Goal: Transaction & Acquisition: Purchase product/service

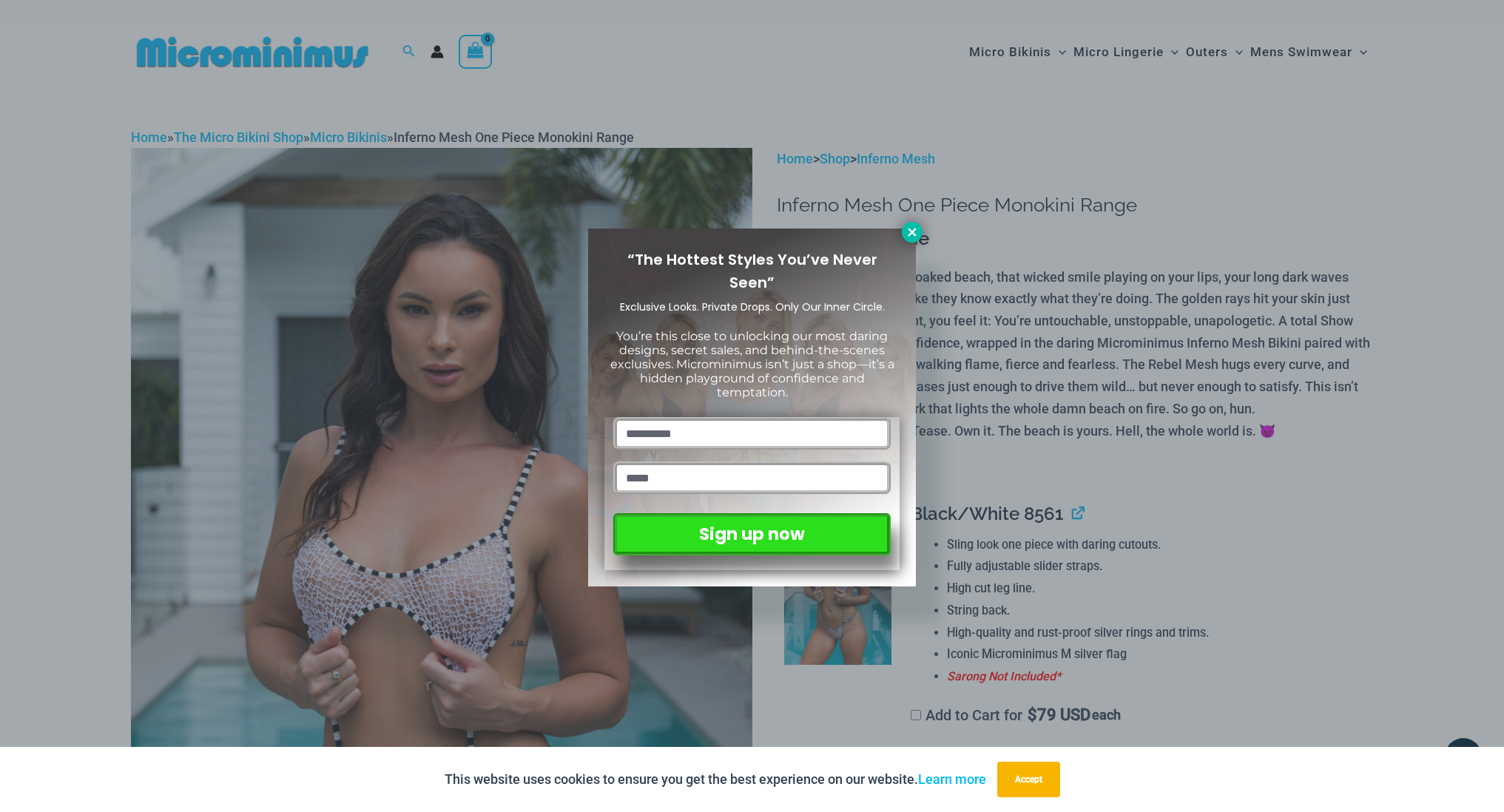
click at [909, 232] on icon at bounding box center [912, 232] width 13 height 13
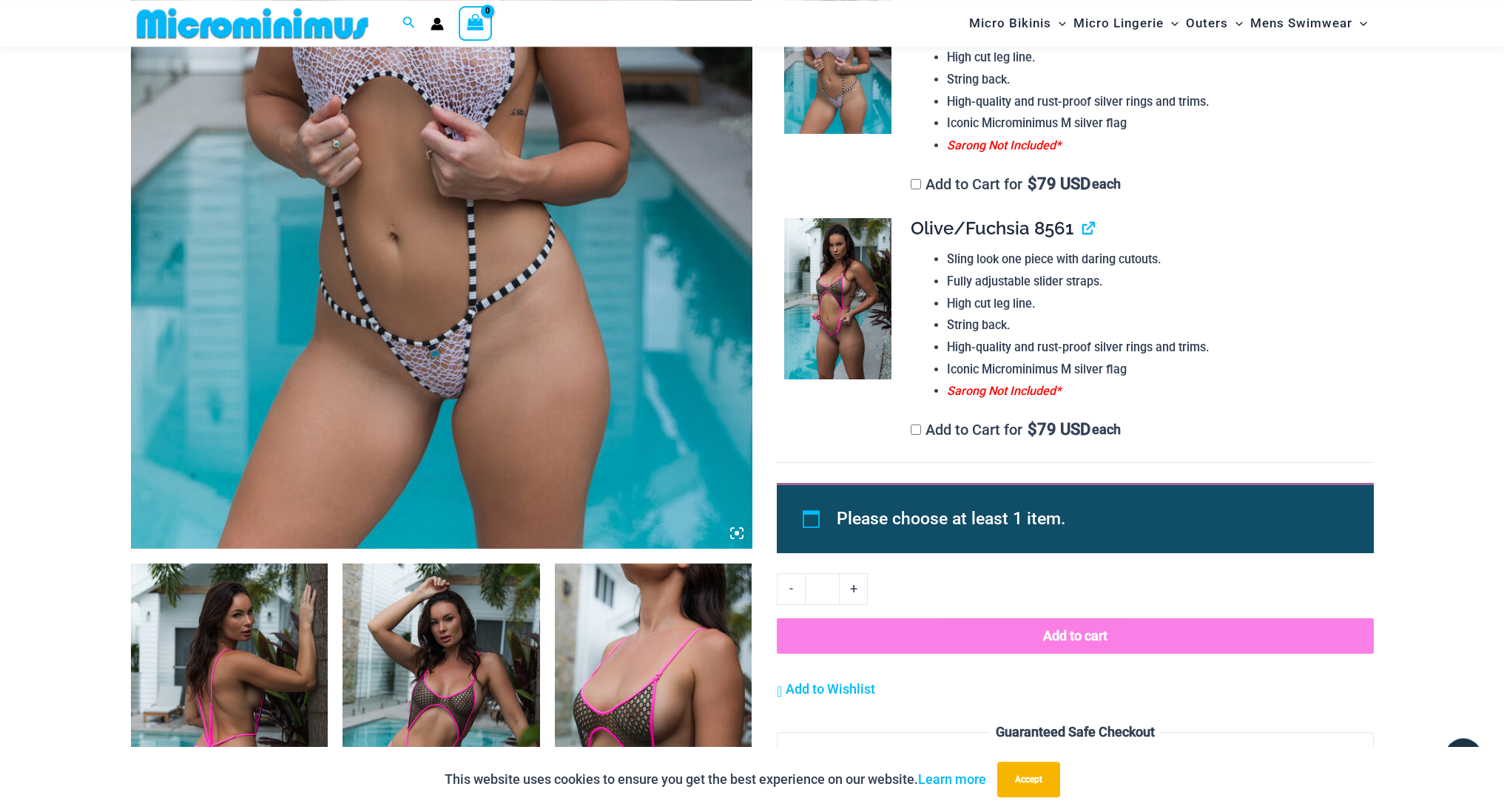
scroll to position [517, 0]
click at [257, 677] on img at bounding box center [229, 711] width 197 height 295
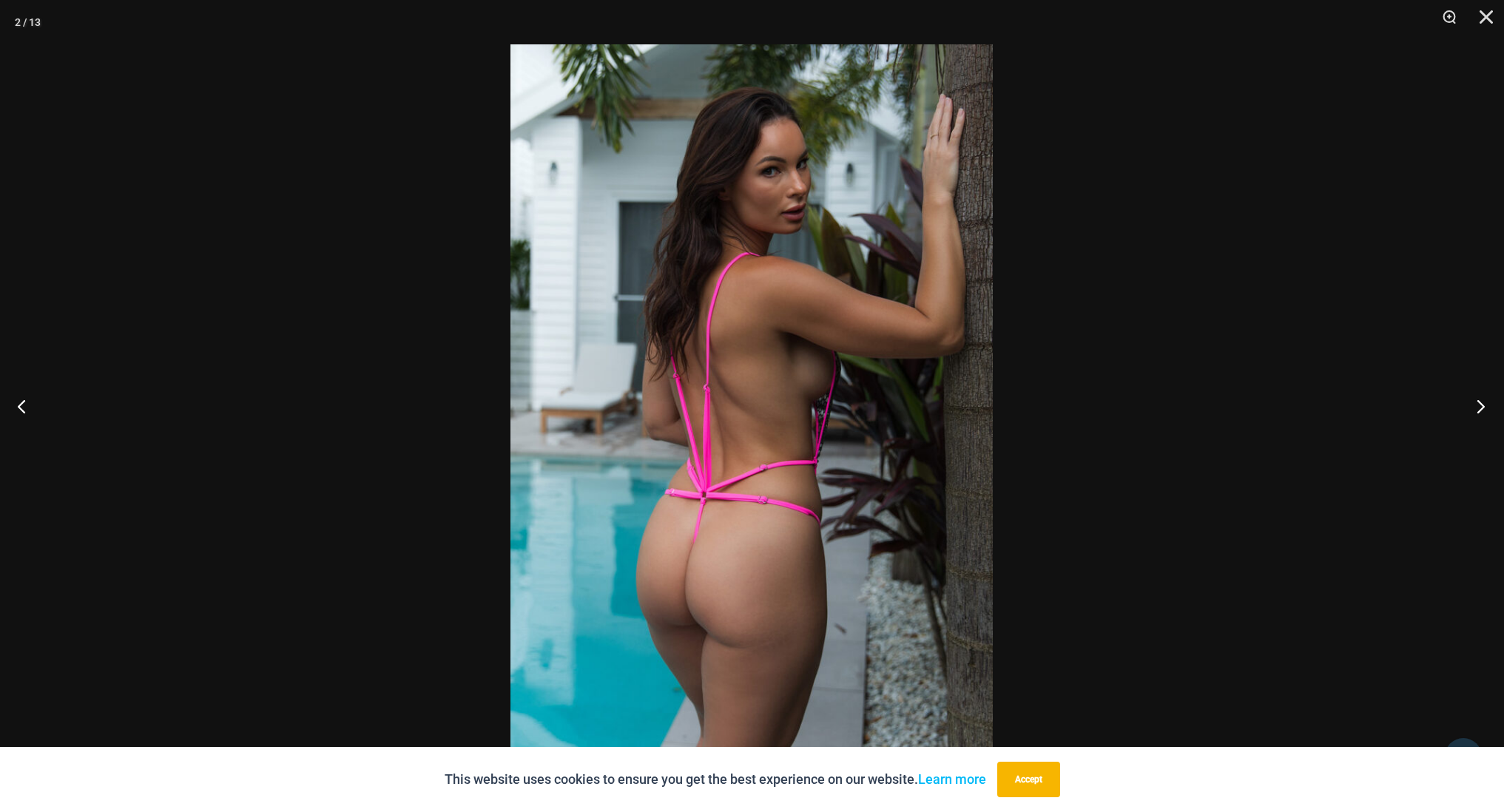
click at [1478, 405] on button "Next" at bounding box center [1476, 406] width 56 height 74
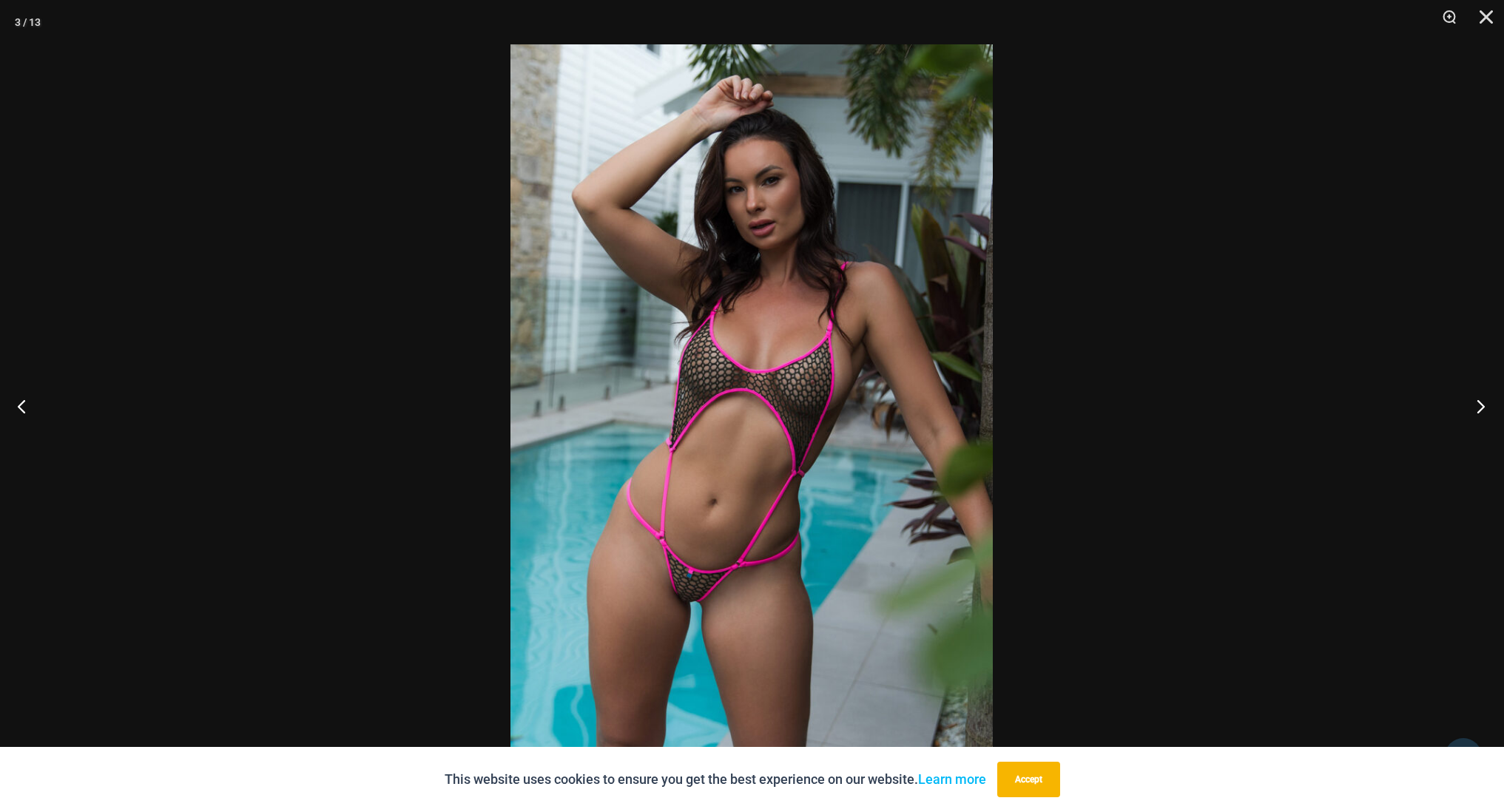
click at [1478, 405] on button "Next" at bounding box center [1476, 406] width 56 height 74
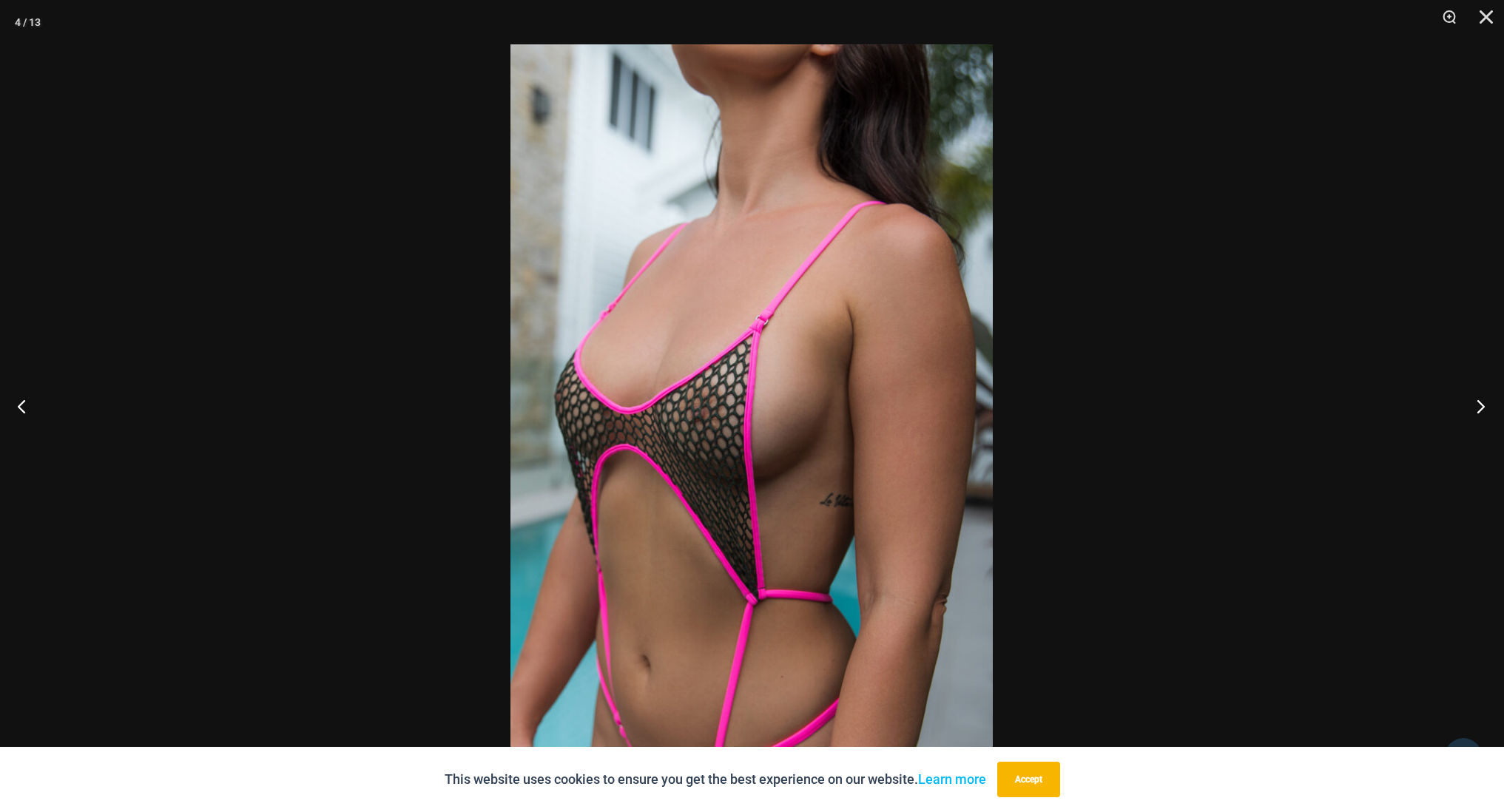
click at [1478, 405] on button "Next" at bounding box center [1476, 406] width 56 height 74
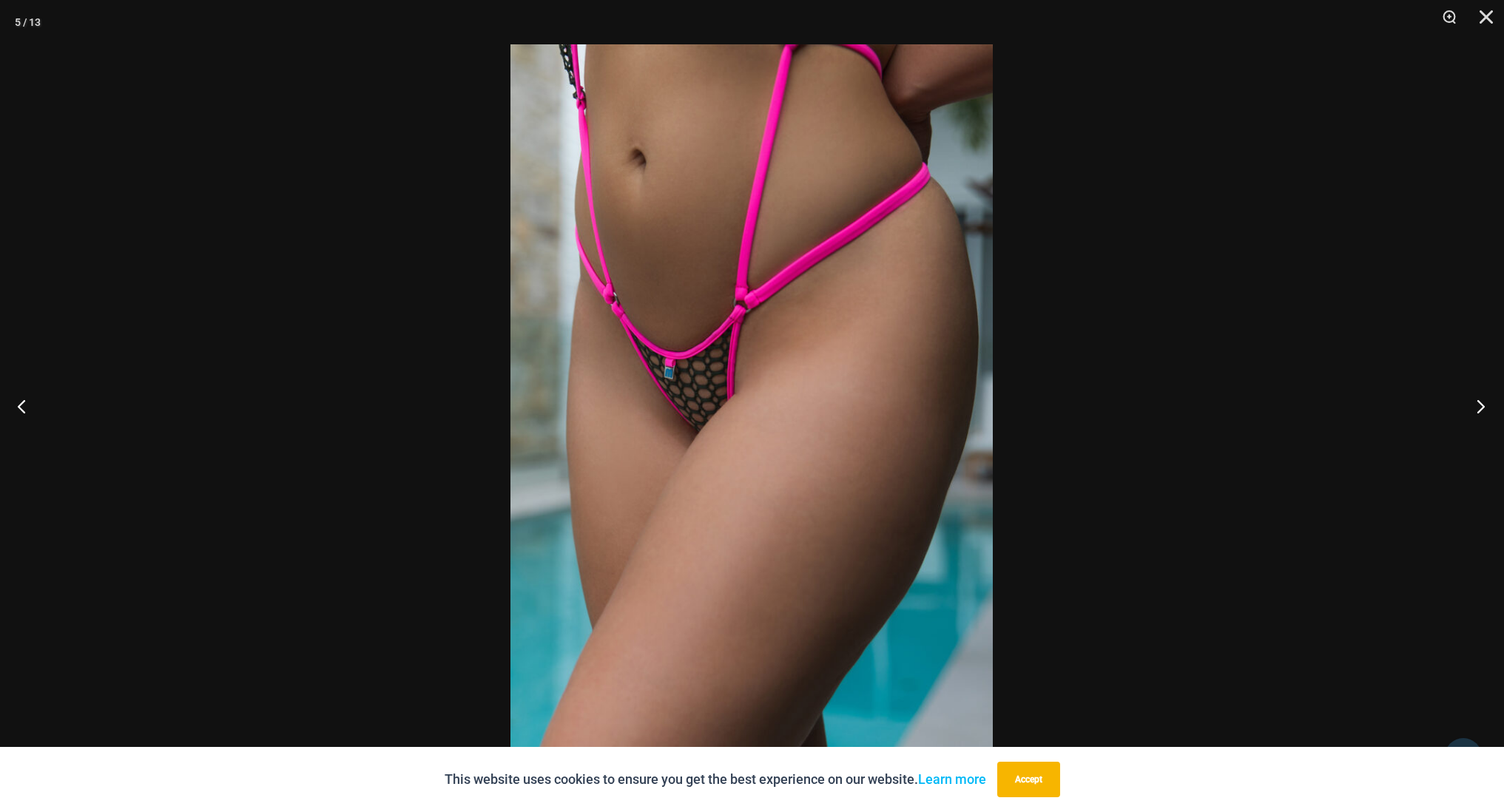
click at [1478, 405] on button "Next" at bounding box center [1476, 406] width 56 height 74
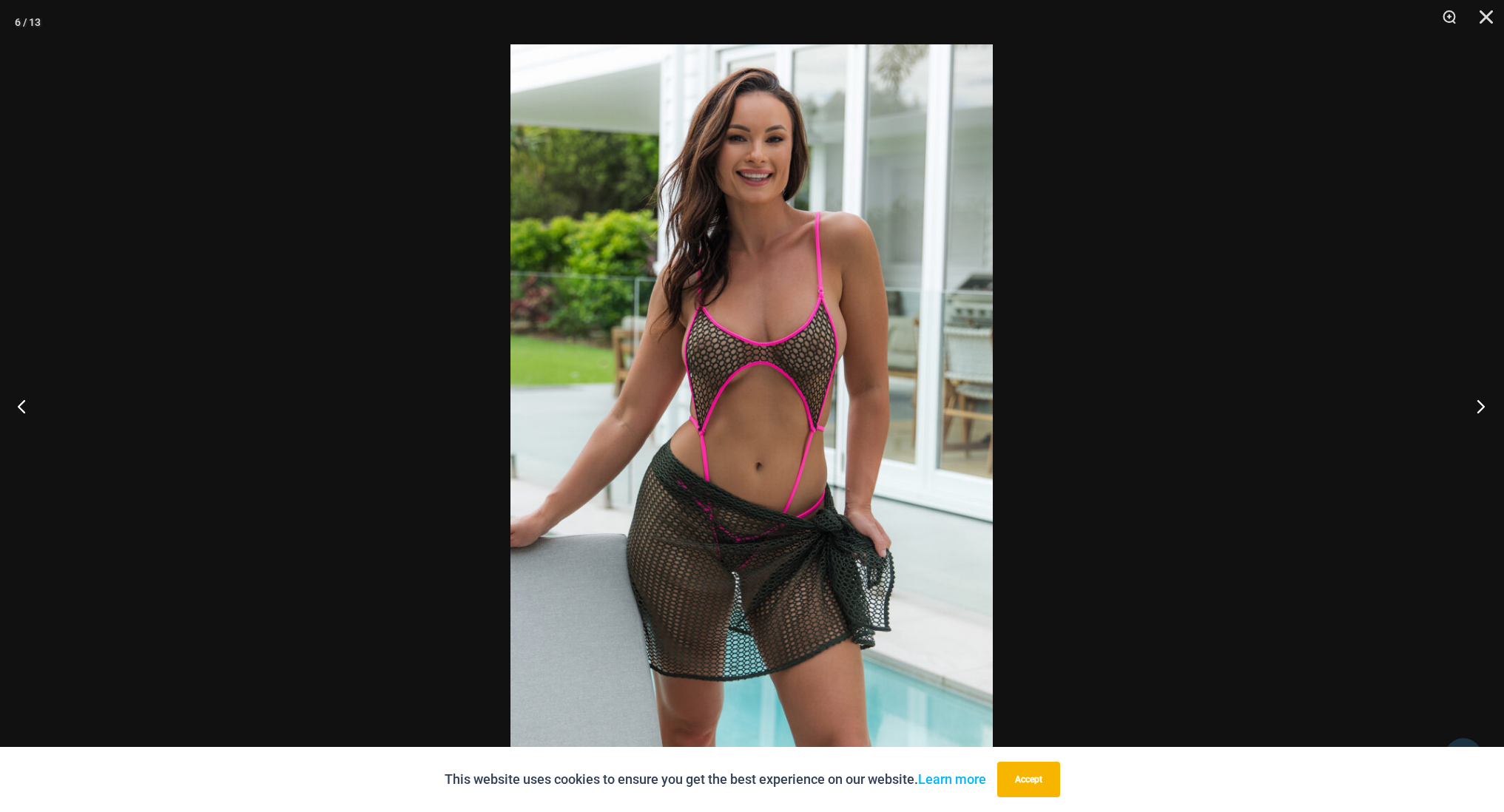
click at [1478, 405] on button "Next" at bounding box center [1476, 406] width 56 height 74
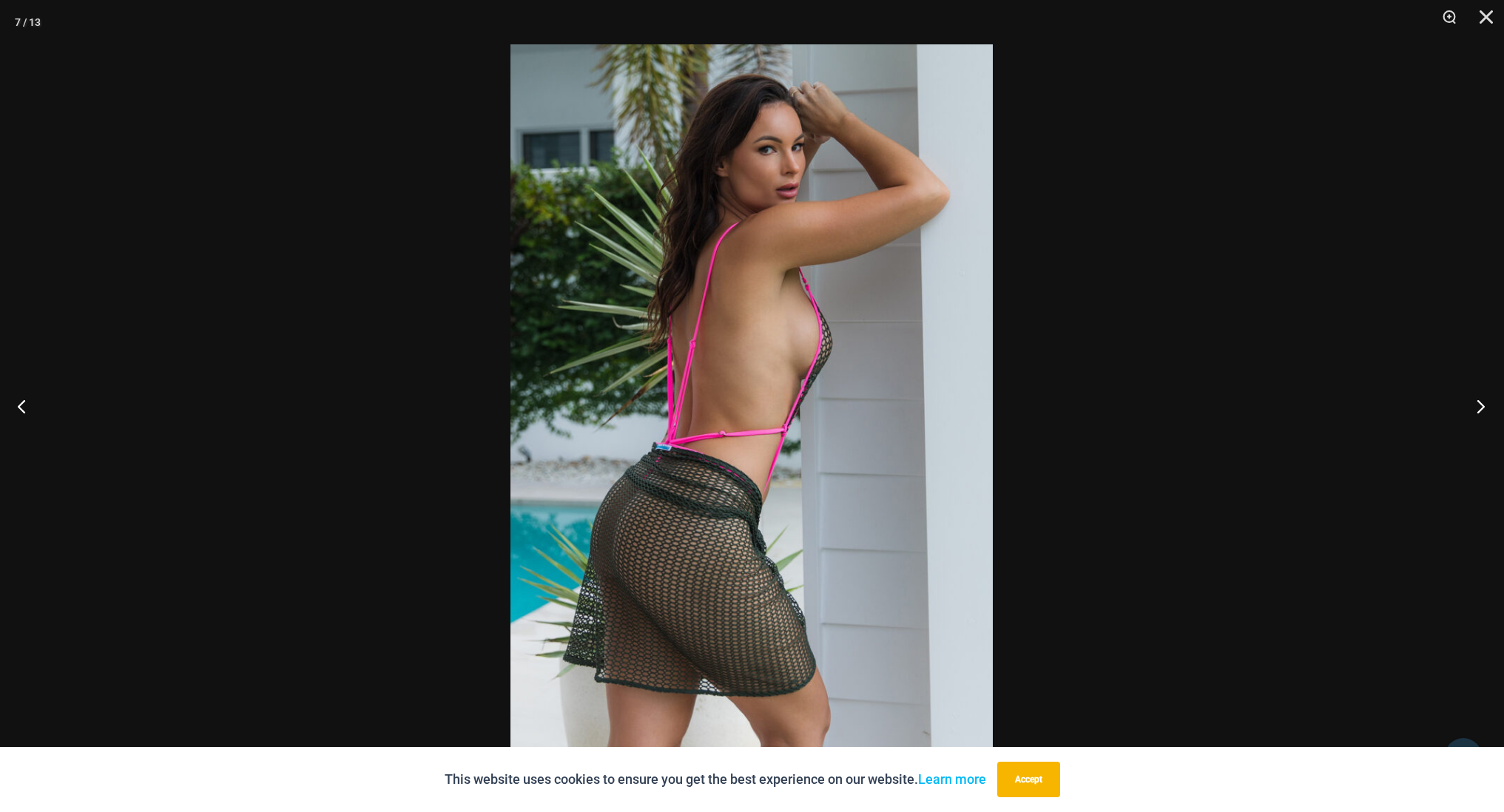
click at [1478, 405] on button "Next" at bounding box center [1476, 406] width 56 height 74
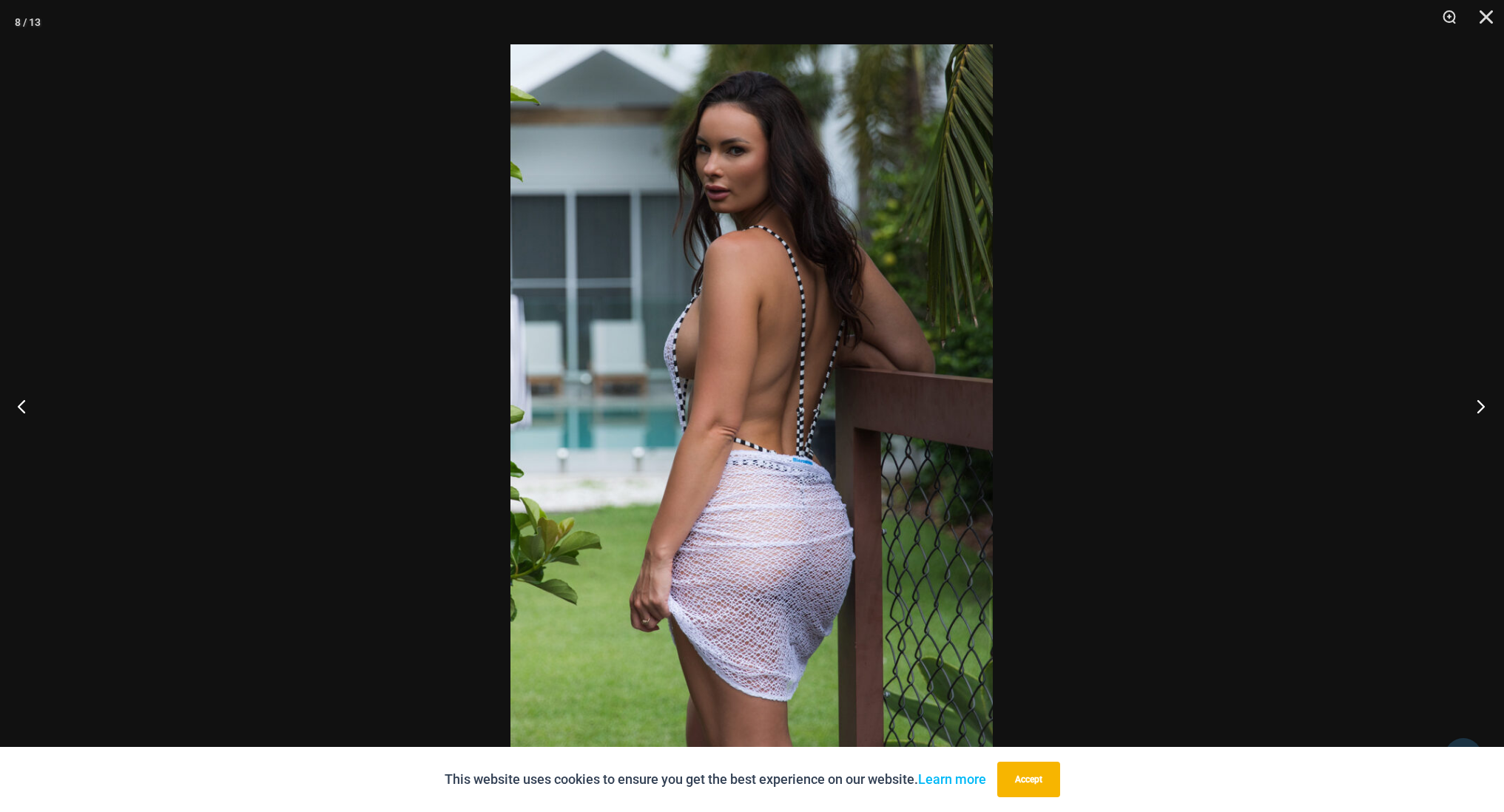
click at [1478, 405] on button "Next" at bounding box center [1476, 406] width 56 height 74
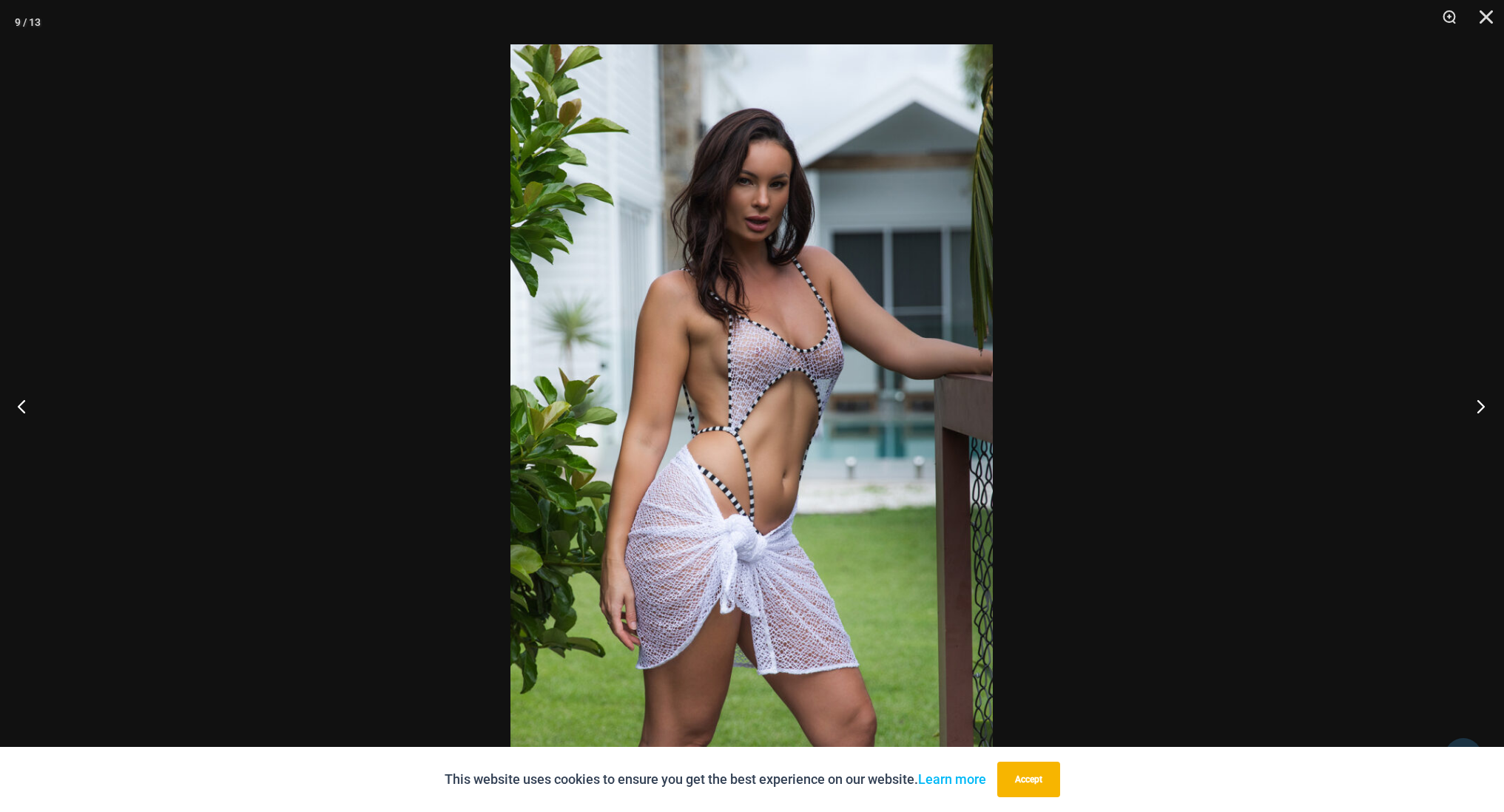
click at [1478, 405] on button "Next" at bounding box center [1476, 406] width 56 height 74
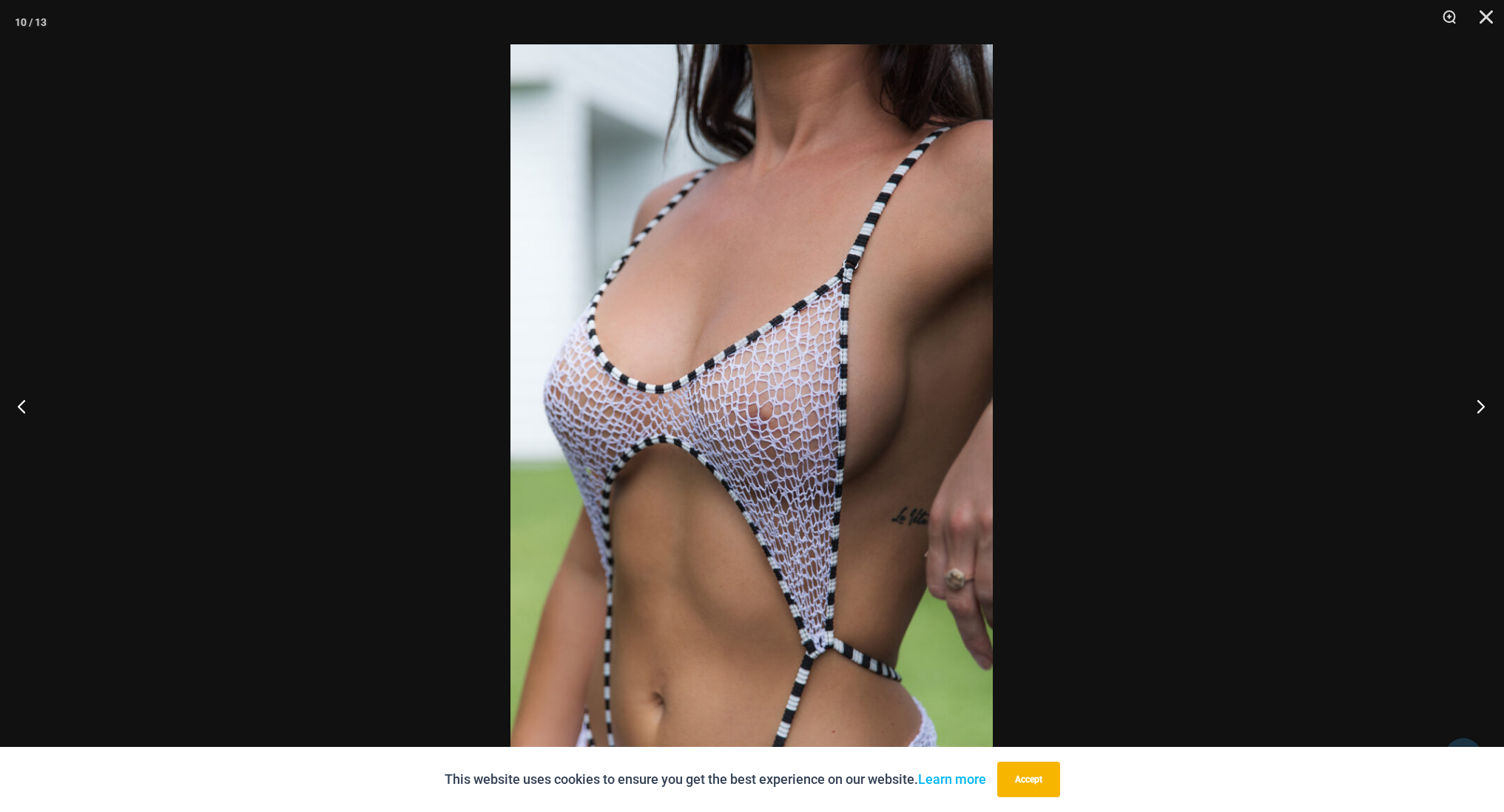
click at [1478, 405] on button "Next" at bounding box center [1476, 406] width 56 height 74
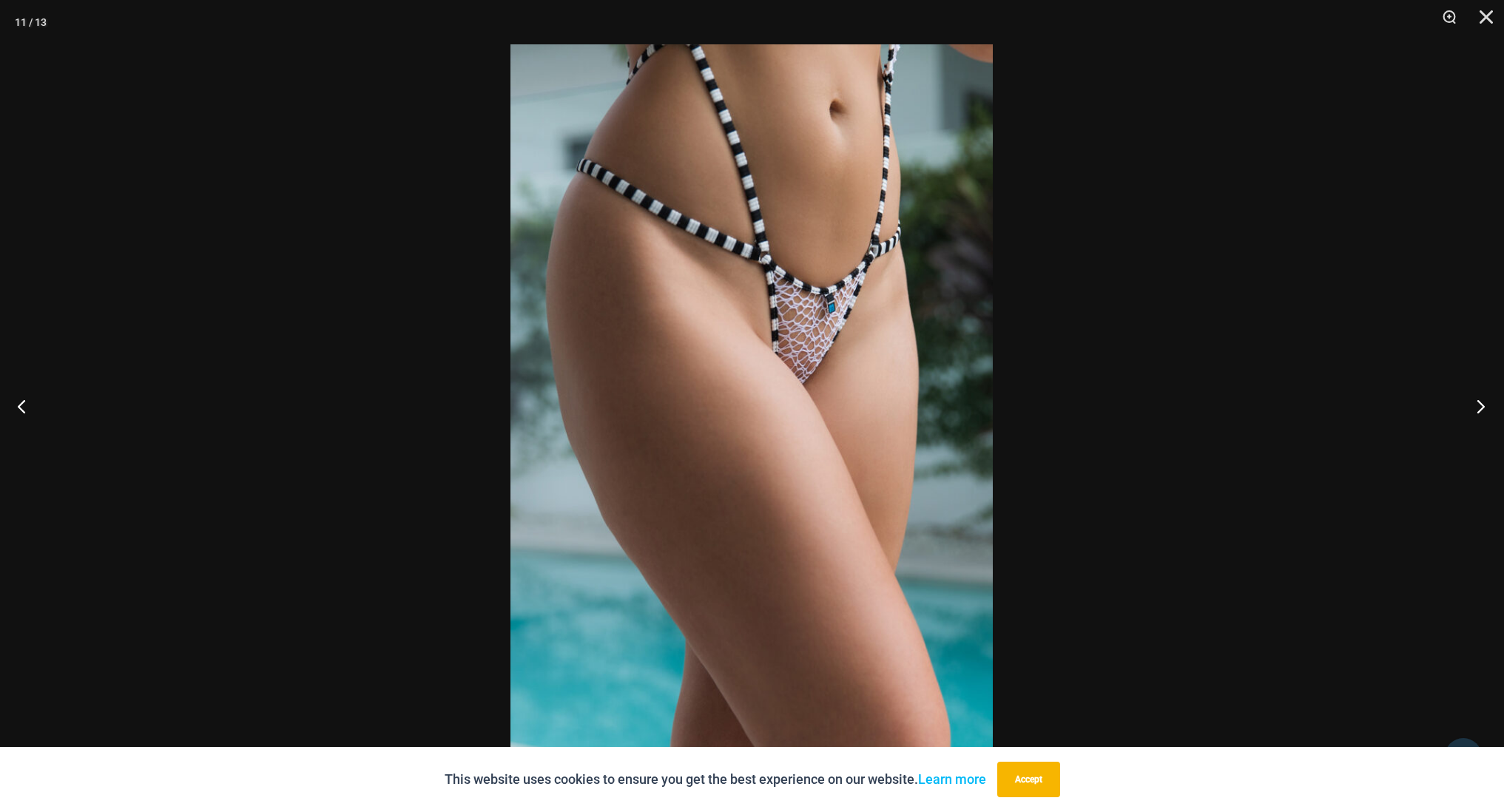
click at [1478, 405] on button "Next" at bounding box center [1476, 406] width 56 height 74
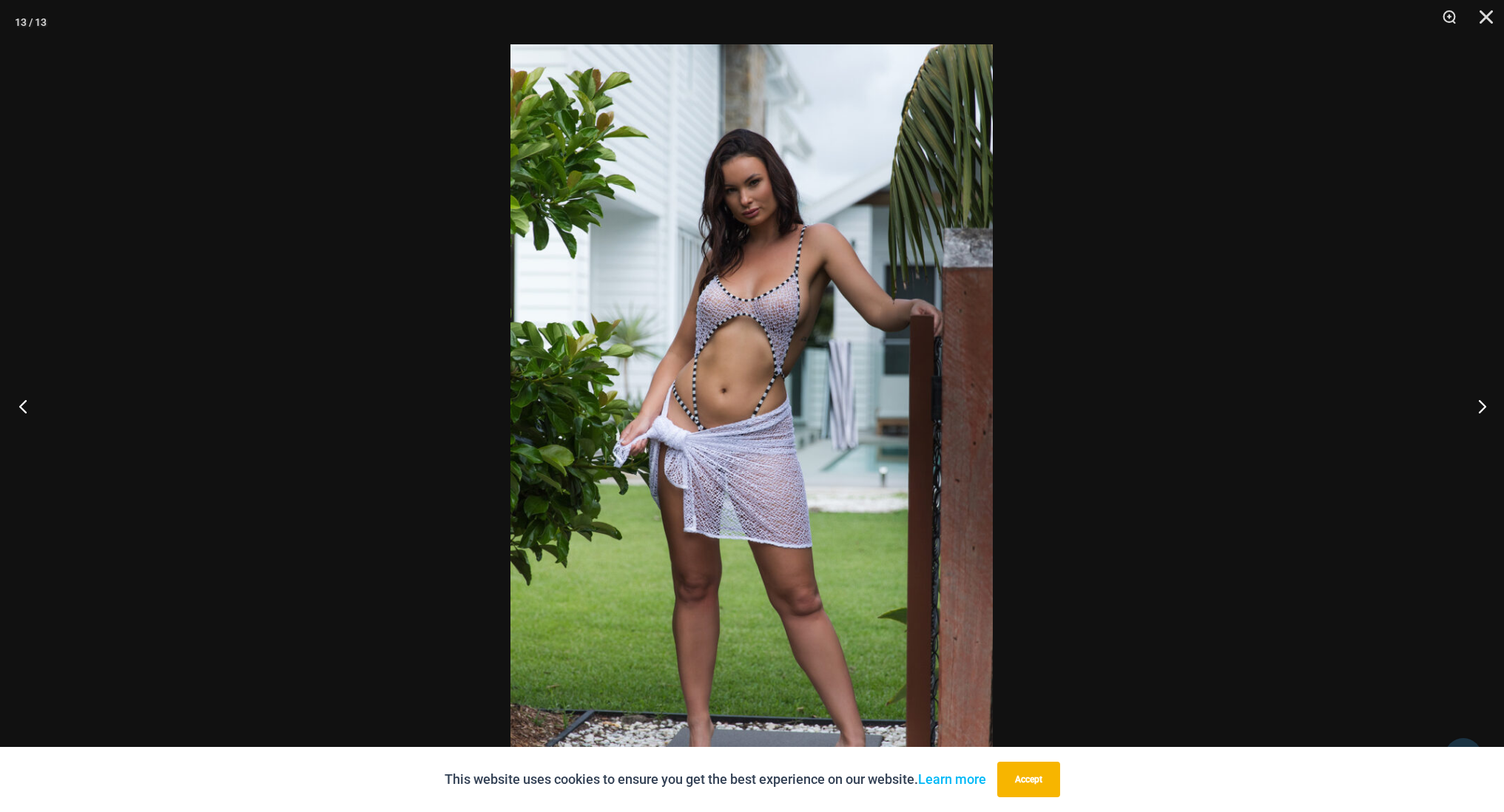
click at [27, 411] on button "Previous" at bounding box center [28, 406] width 56 height 74
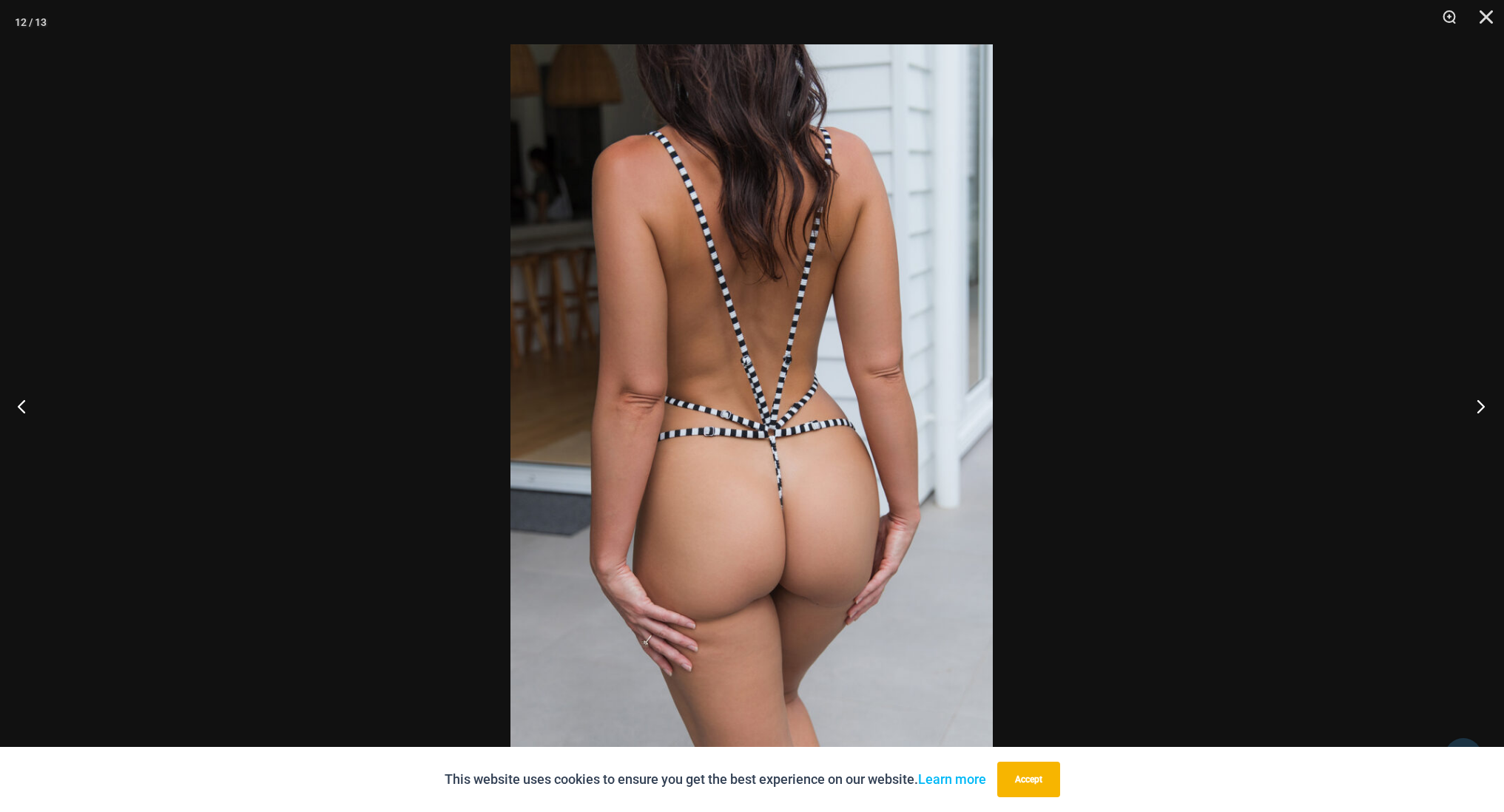
click at [1473, 409] on button "Next" at bounding box center [1476, 406] width 56 height 74
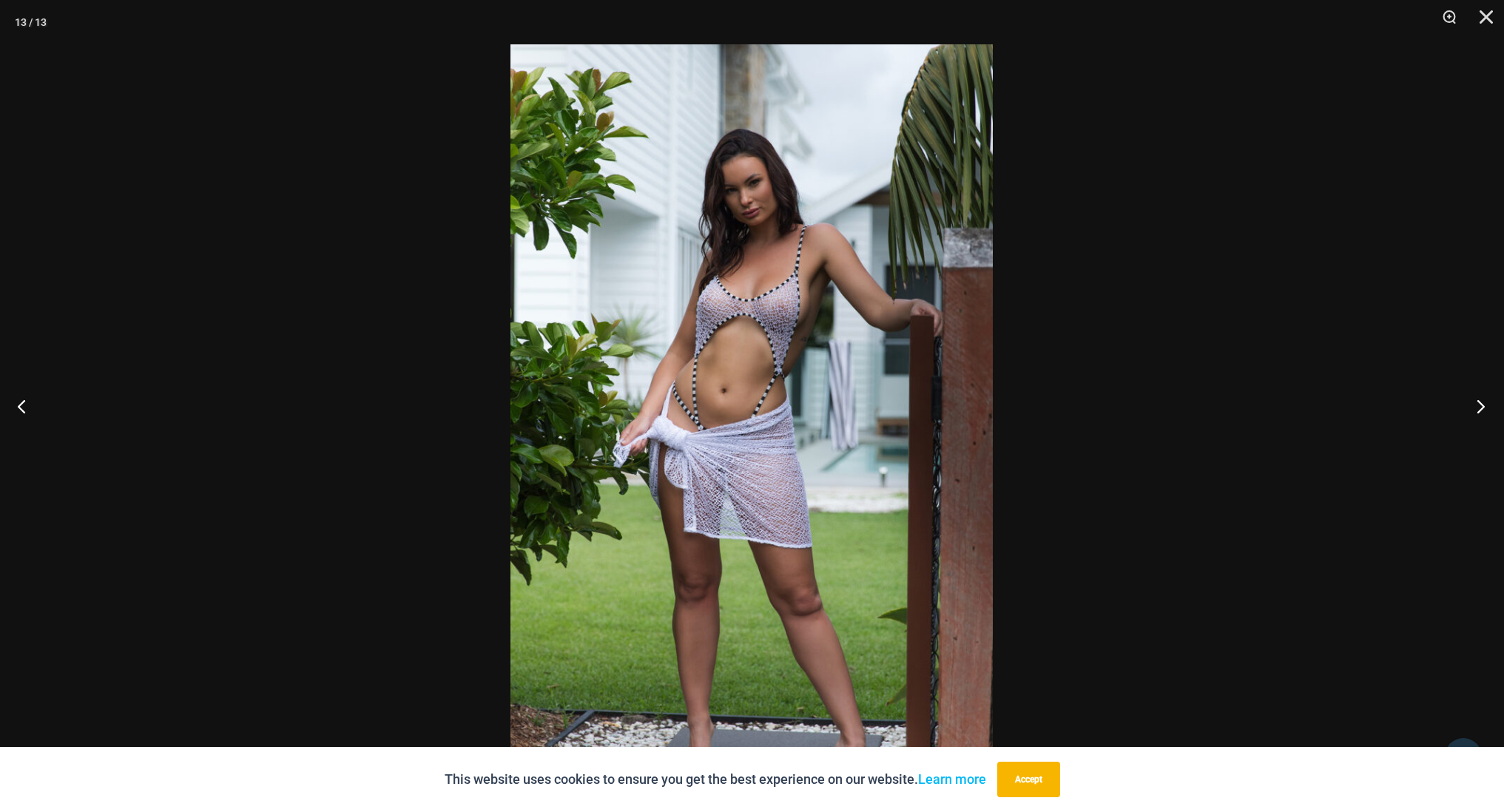
click at [1473, 409] on button "Next" at bounding box center [1476, 406] width 56 height 74
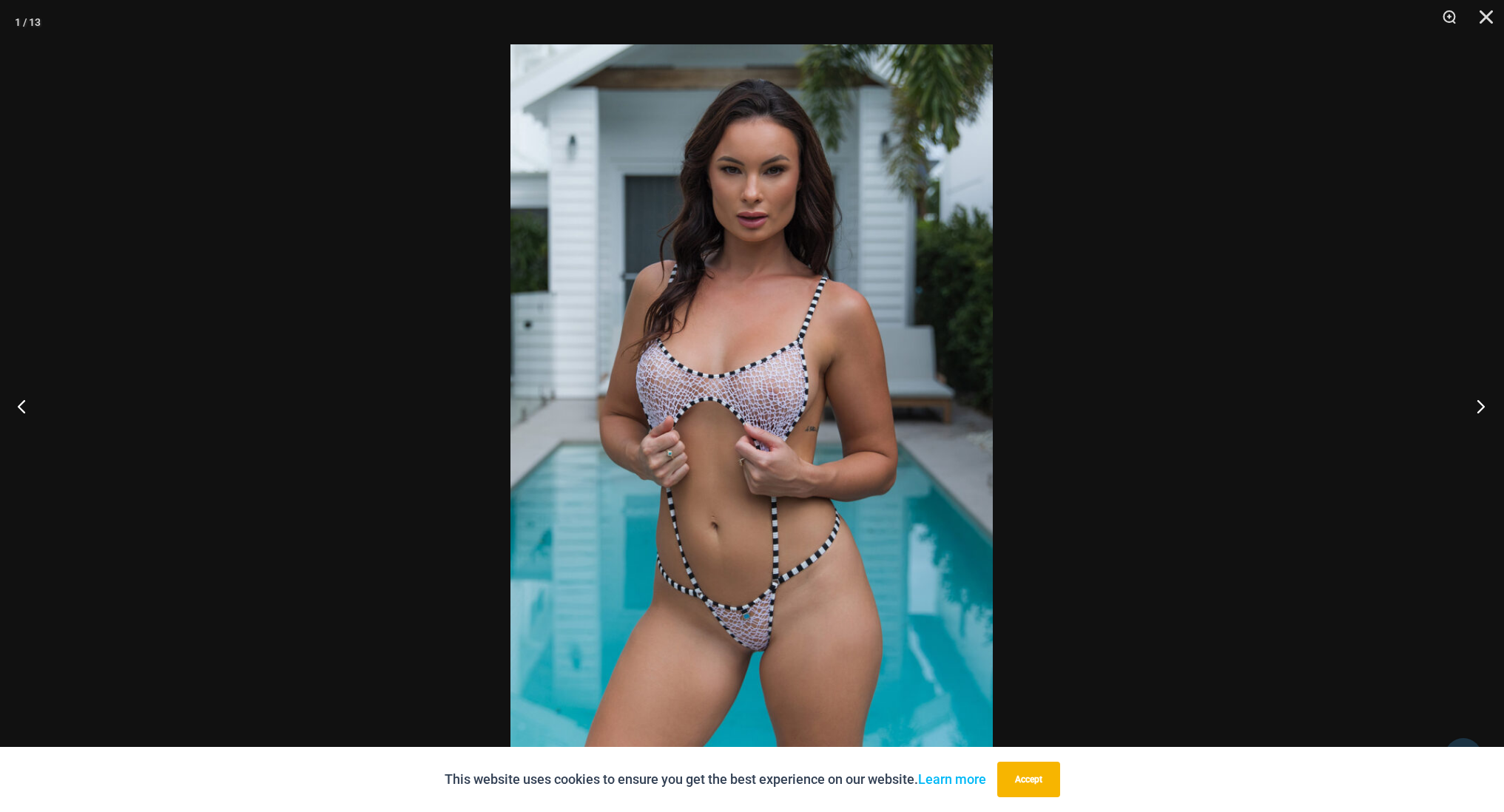
click at [1473, 409] on button "Next" at bounding box center [1476, 406] width 56 height 74
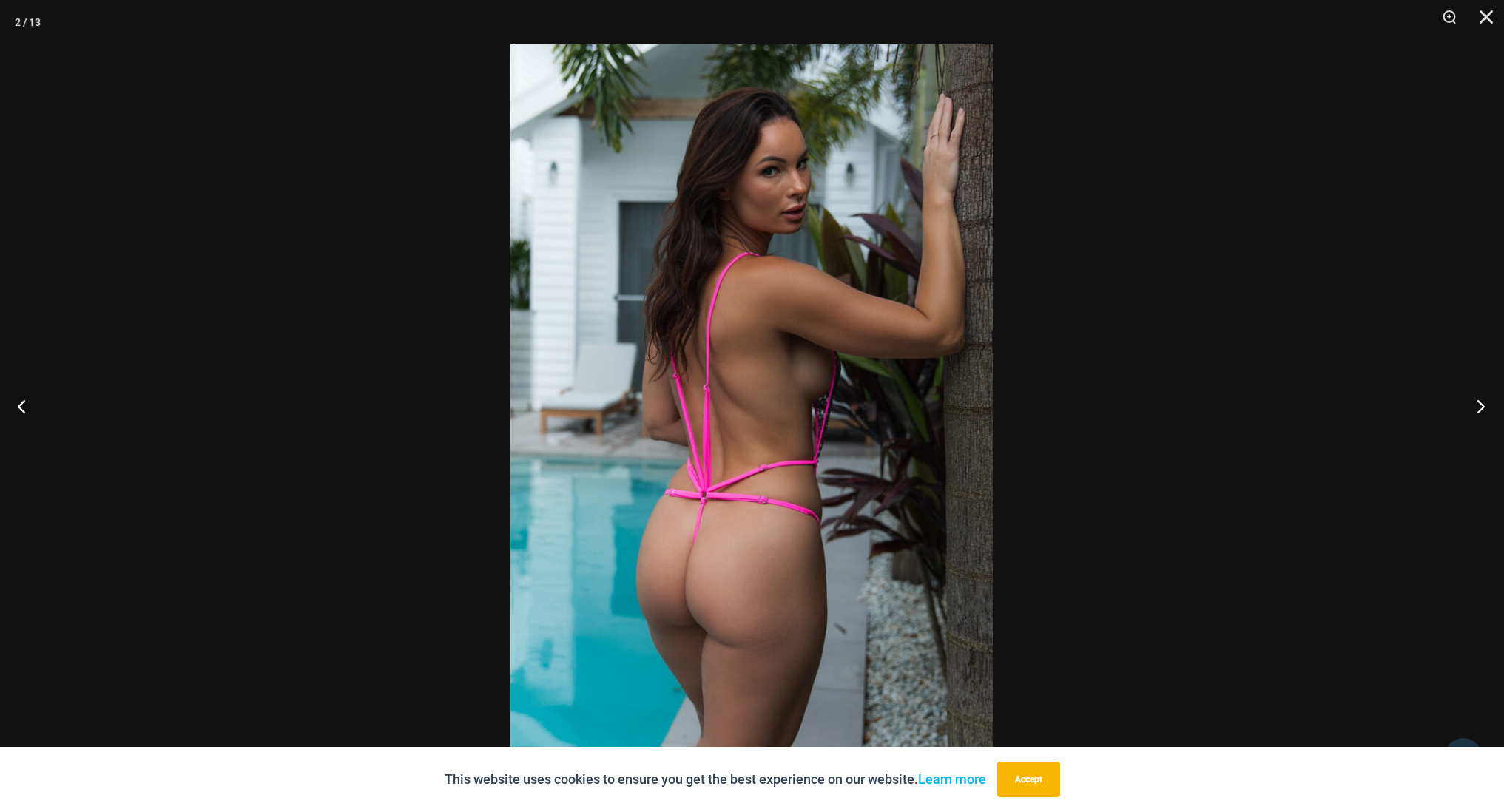
click at [1473, 409] on button "Next" at bounding box center [1476, 406] width 56 height 74
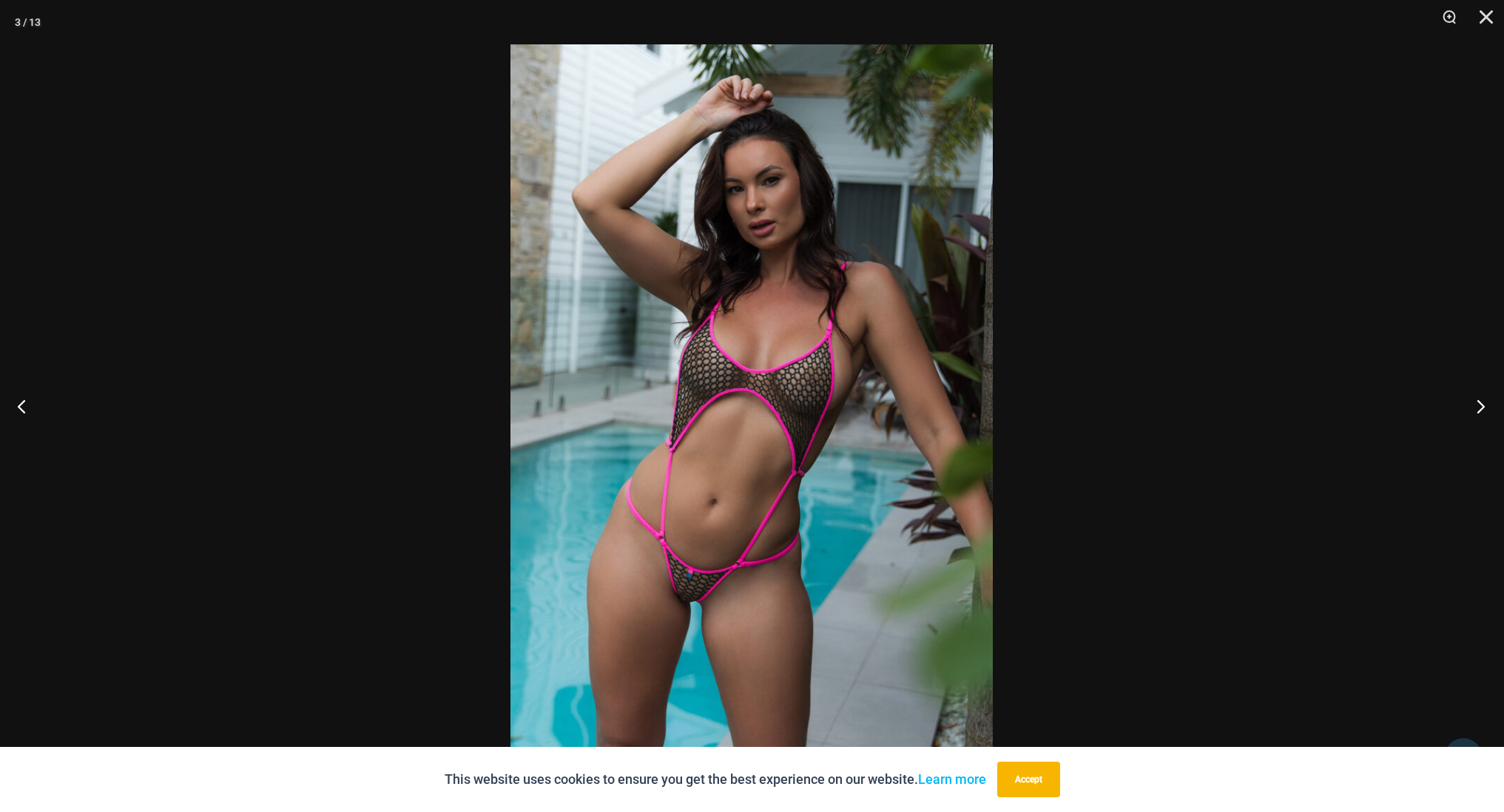
click at [1473, 409] on button "Next" at bounding box center [1476, 406] width 56 height 74
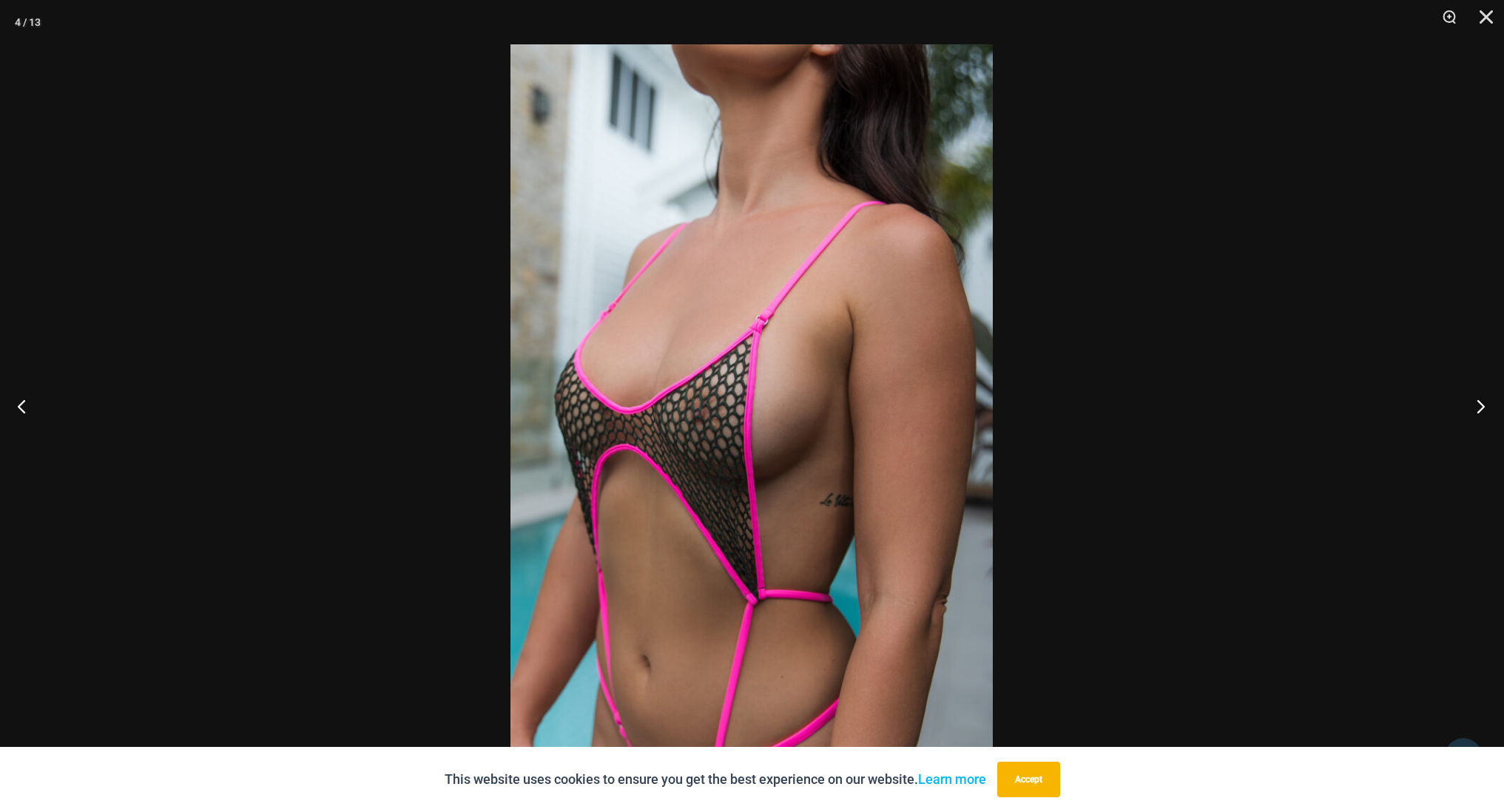
click at [1473, 409] on button "Next" at bounding box center [1476, 406] width 56 height 74
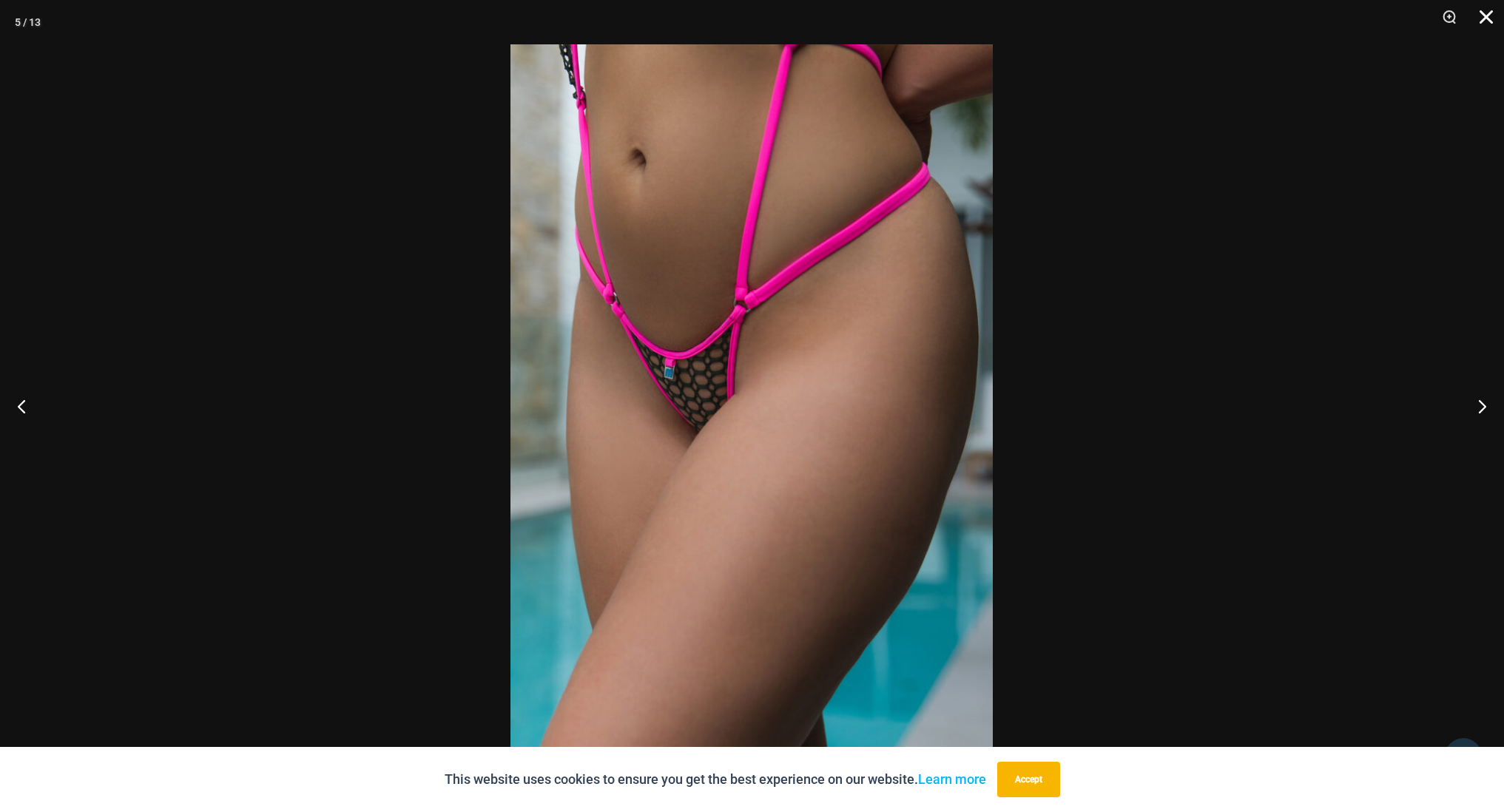
click at [1484, 21] on button "Close" at bounding box center [1481, 22] width 37 height 44
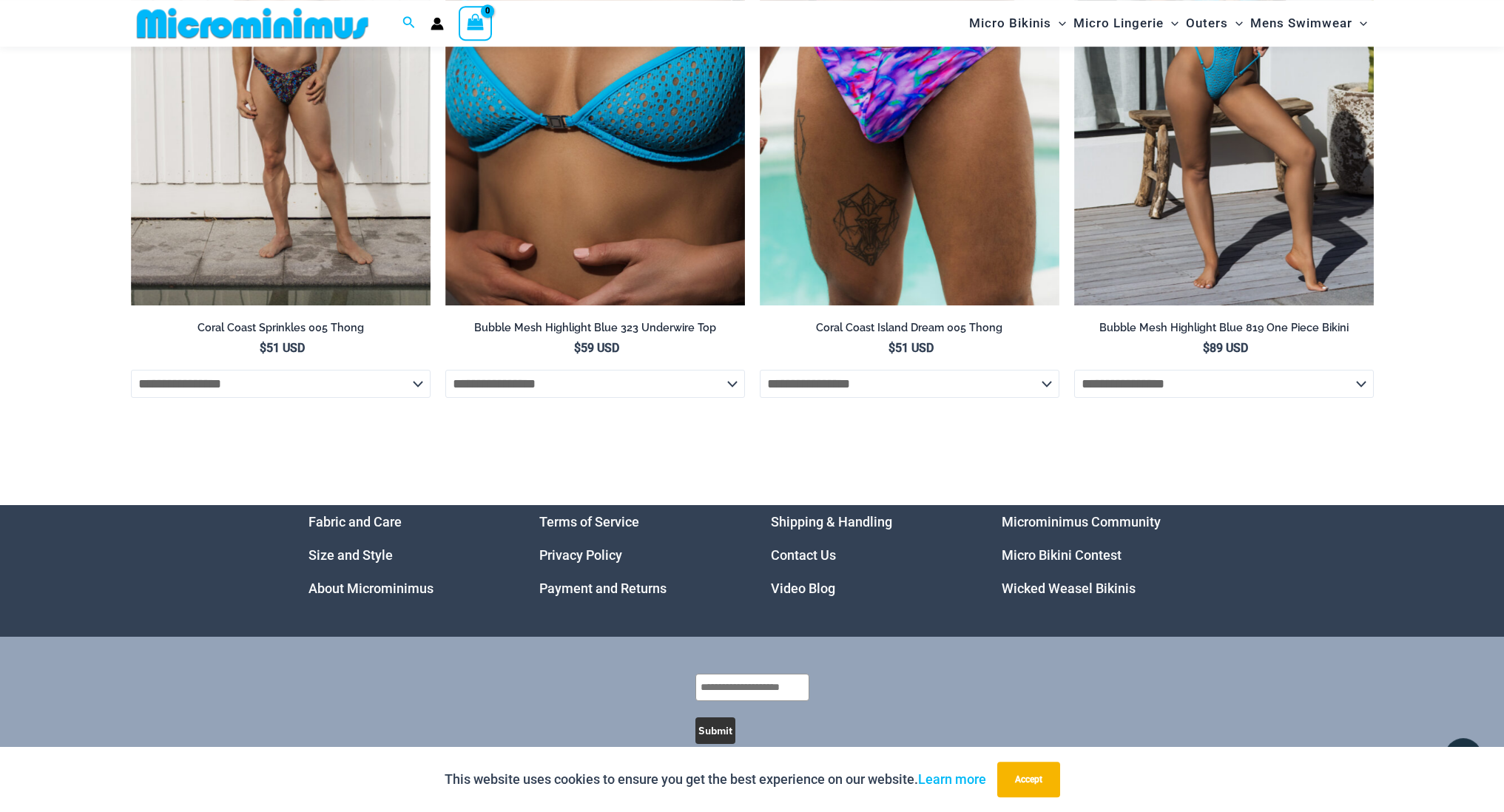
scroll to position [5525, 0]
